Goal: Task Accomplishment & Management: Use online tool/utility

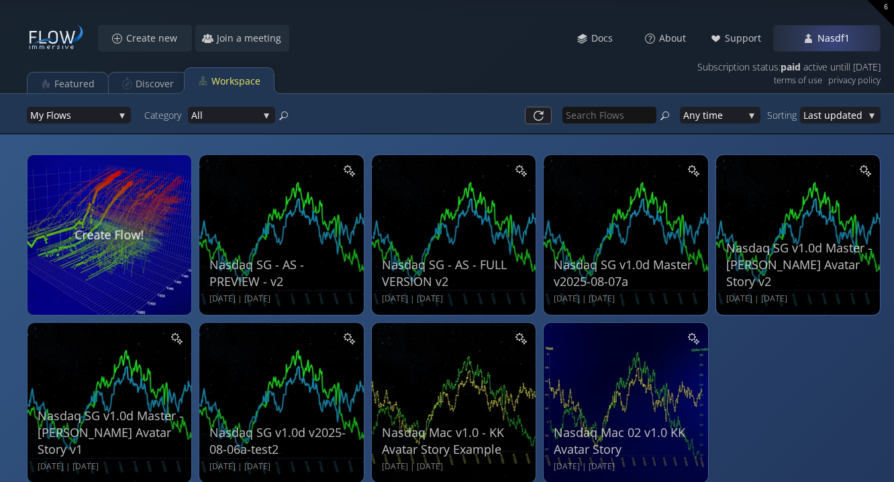
click at [842, 42] on span "Nasdf1" at bounding box center [837, 38] width 41 height 13
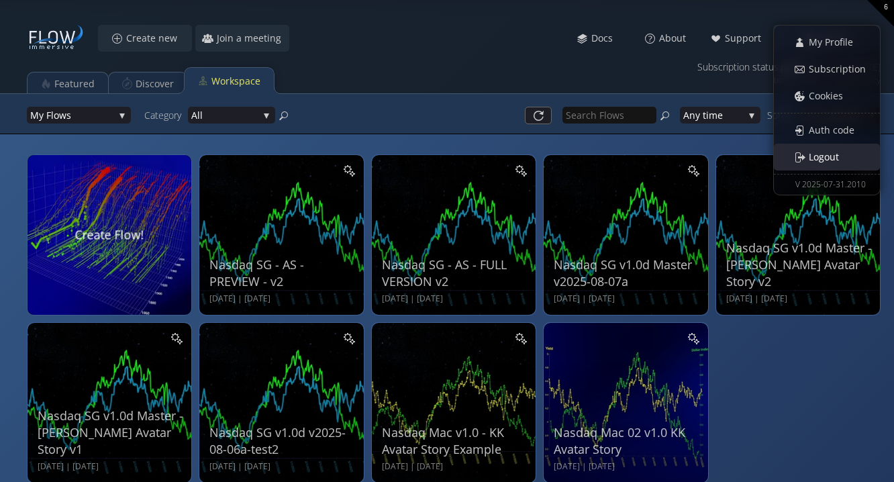
click at [826, 156] on span "Logout" at bounding box center [827, 156] width 39 height 13
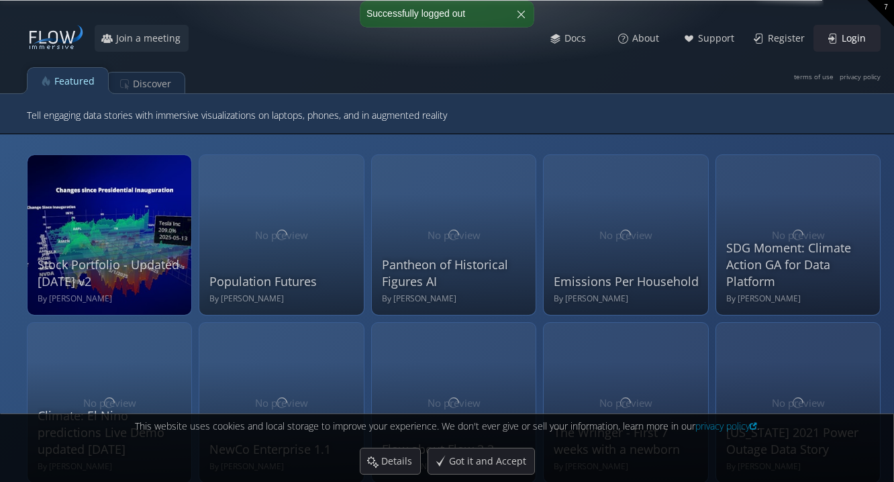
click at [855, 42] on span "Login" at bounding box center [857, 38] width 33 height 13
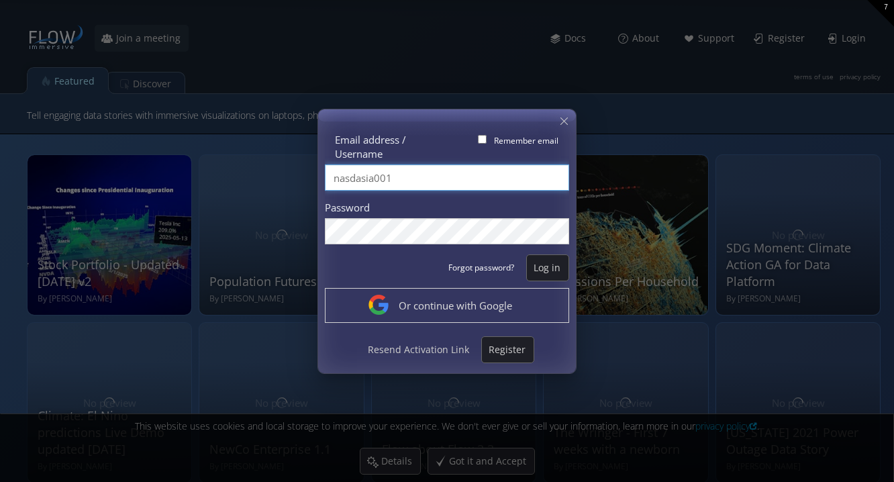
click at [478, 178] on input "nasdasia001" at bounding box center [447, 177] width 244 height 26
type input "Vengage"
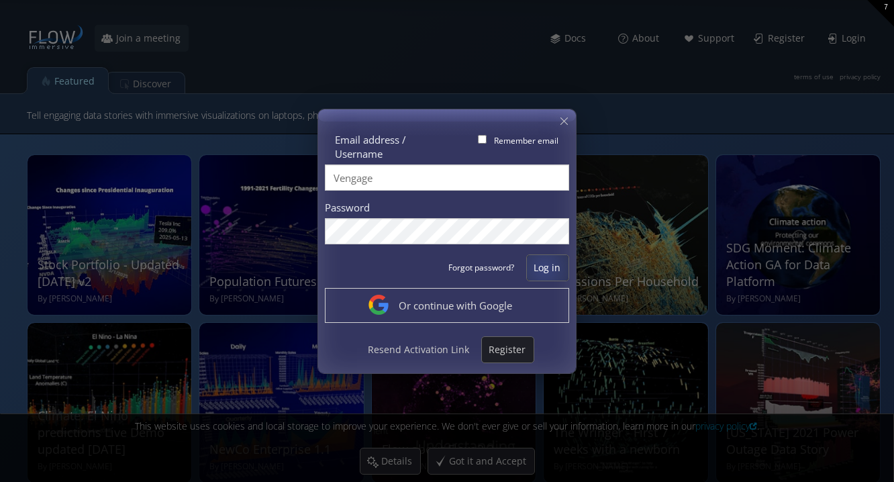
click at [545, 267] on span "Log in" at bounding box center [548, 267] width 42 height 13
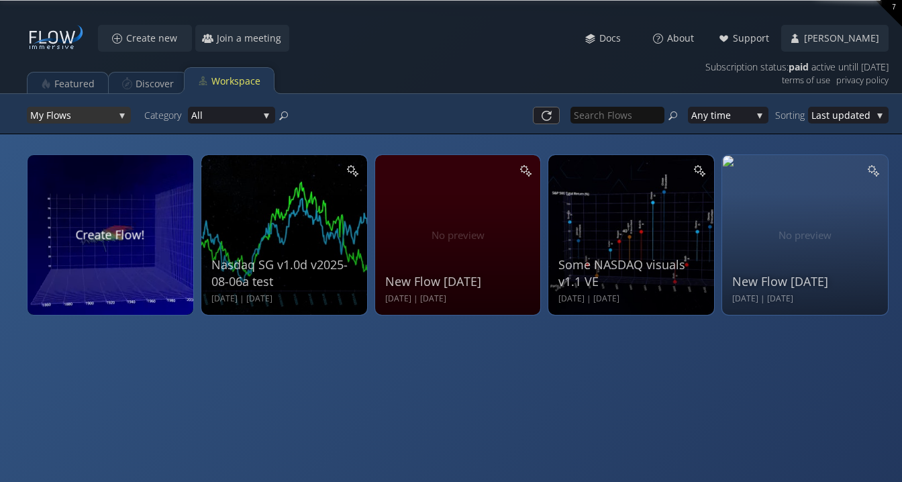
click at [114, 117] on div "My Flo ws" at bounding box center [79, 115] width 104 height 17
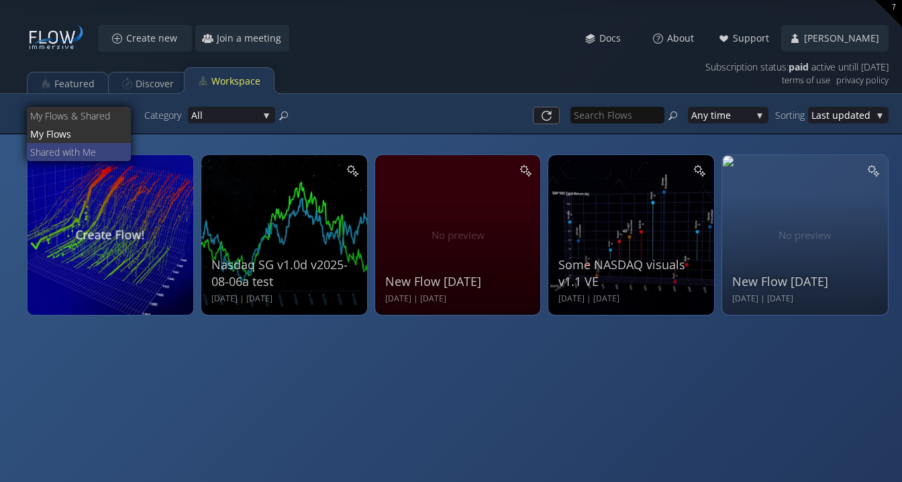
click at [104, 146] on span "ed with Me" at bounding box center [85, 152] width 72 height 18
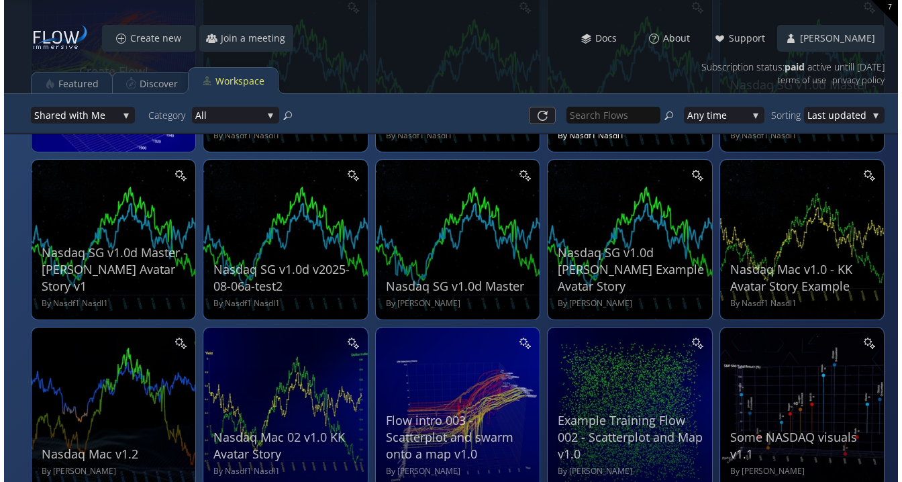
scroll to position [165, 0]
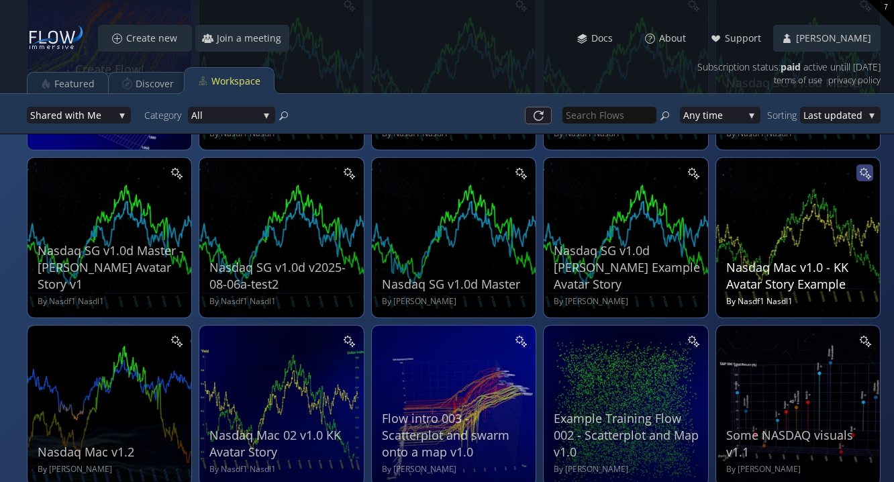
click at [867, 174] on icon at bounding box center [867, 175] width 7 height 7
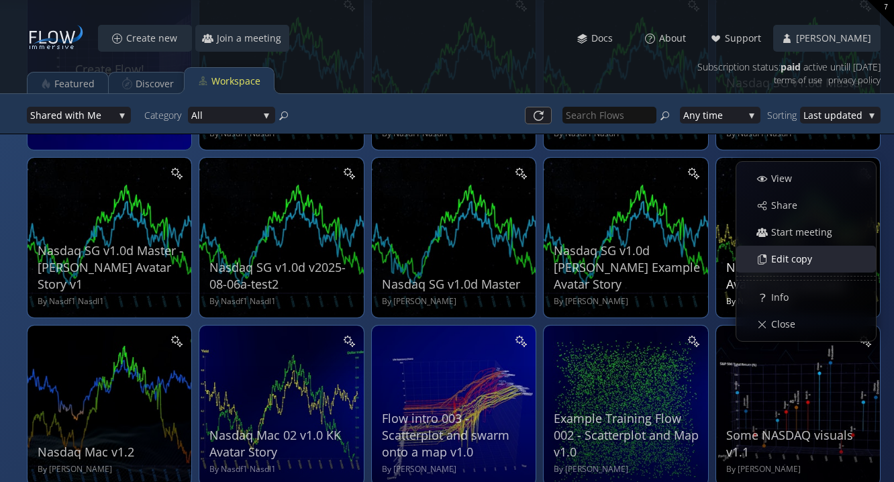
click at [831, 261] on div "Edit copy" at bounding box center [812, 258] width 125 height 25
